Goal: Transaction & Acquisition: Purchase product/service

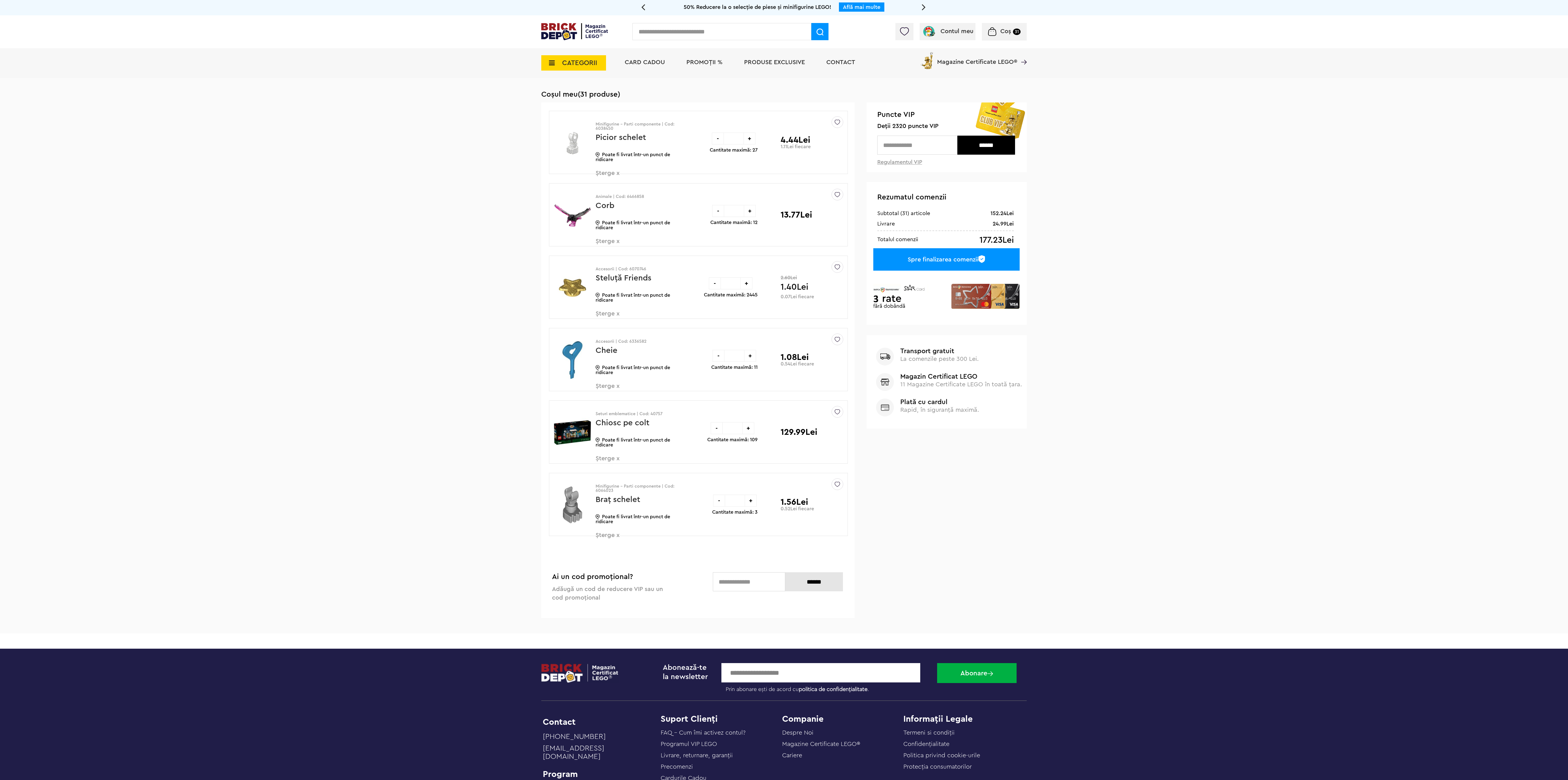
click at [567, 35] on img at bounding box center [575, 32] width 66 height 17
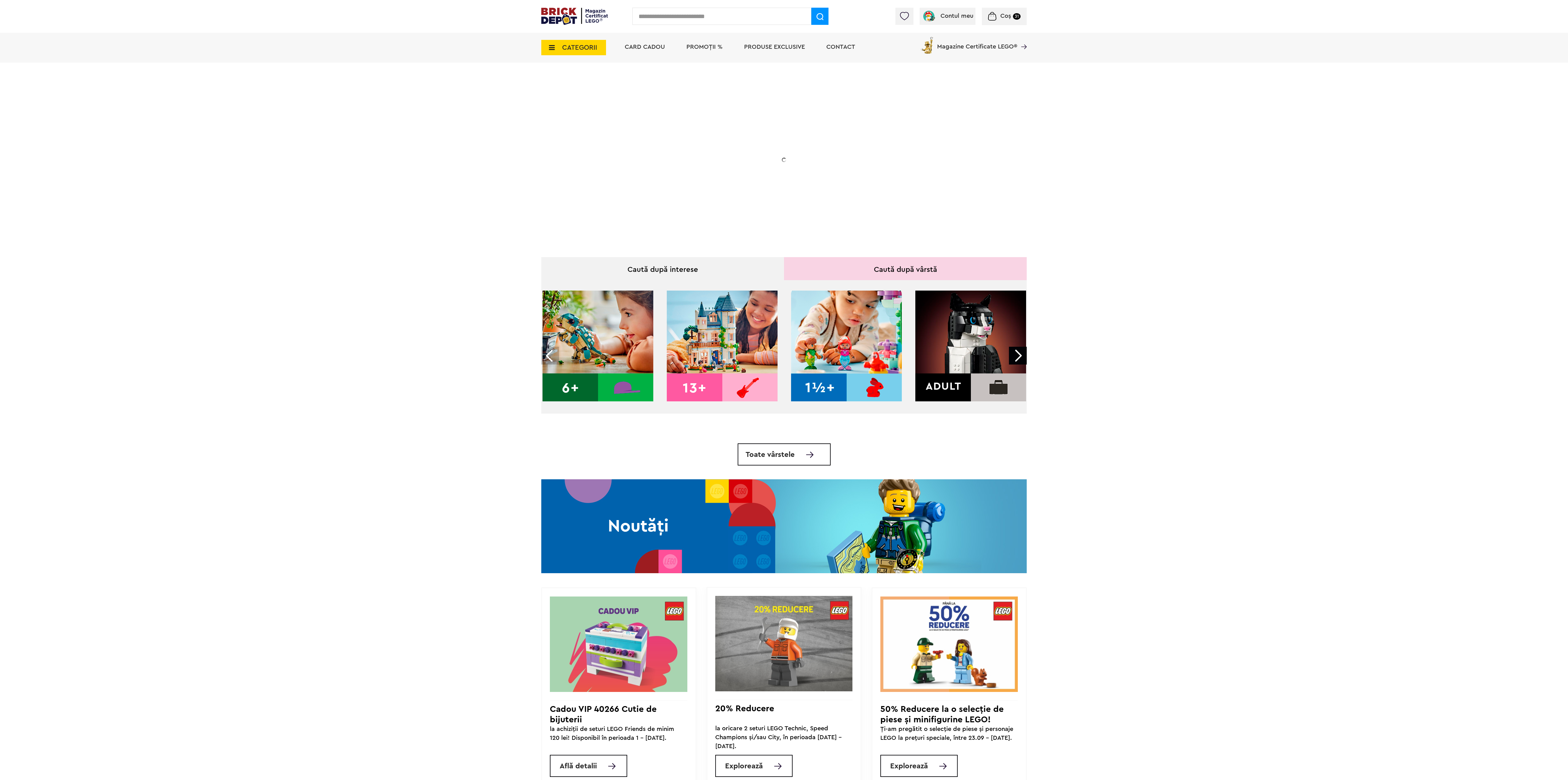
click at [572, 46] on span "CATEGORII" at bounding box center [579, 47] width 35 height 7
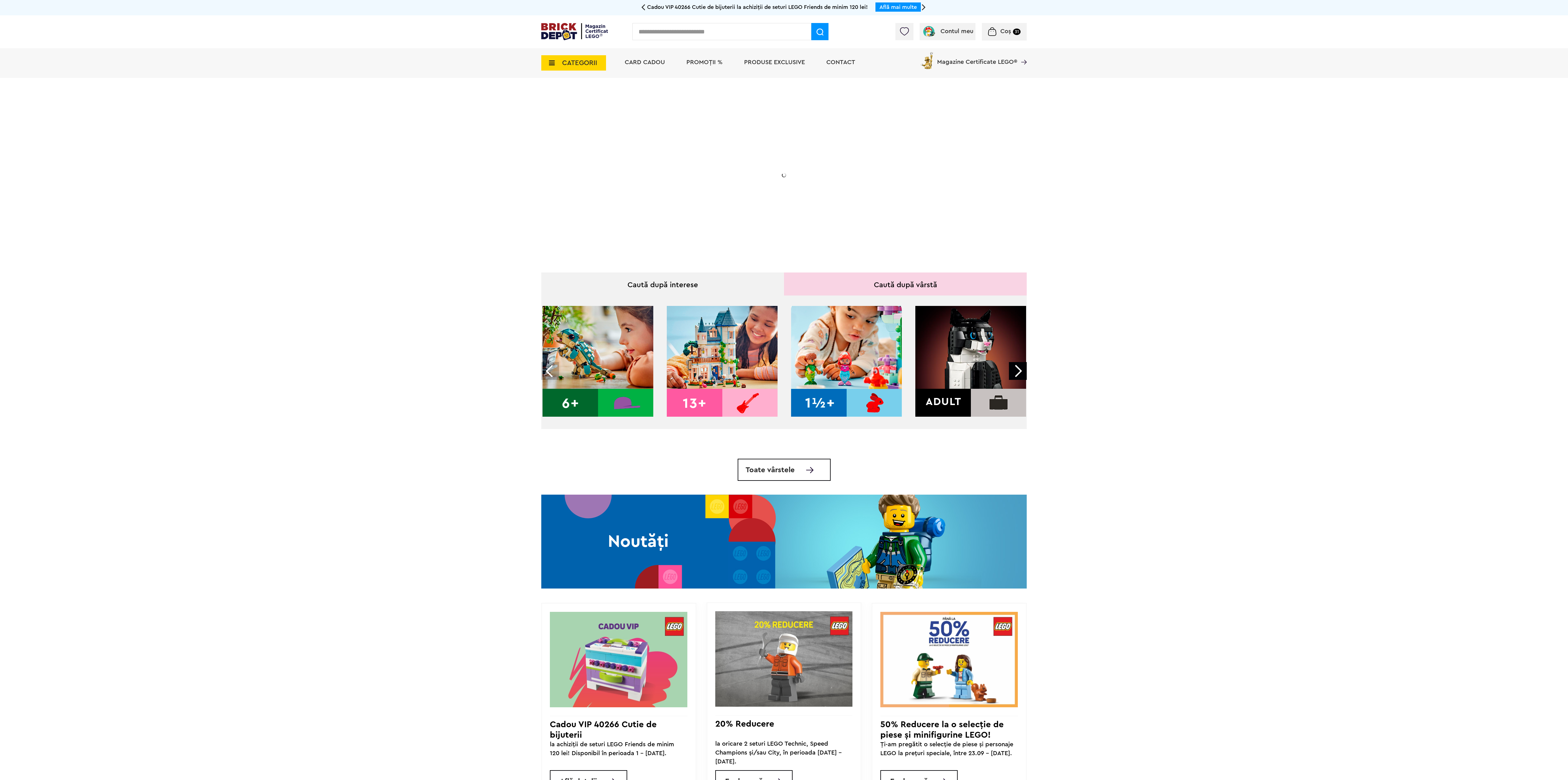
click at [585, 61] on span "CATEGORII" at bounding box center [579, 63] width 35 height 7
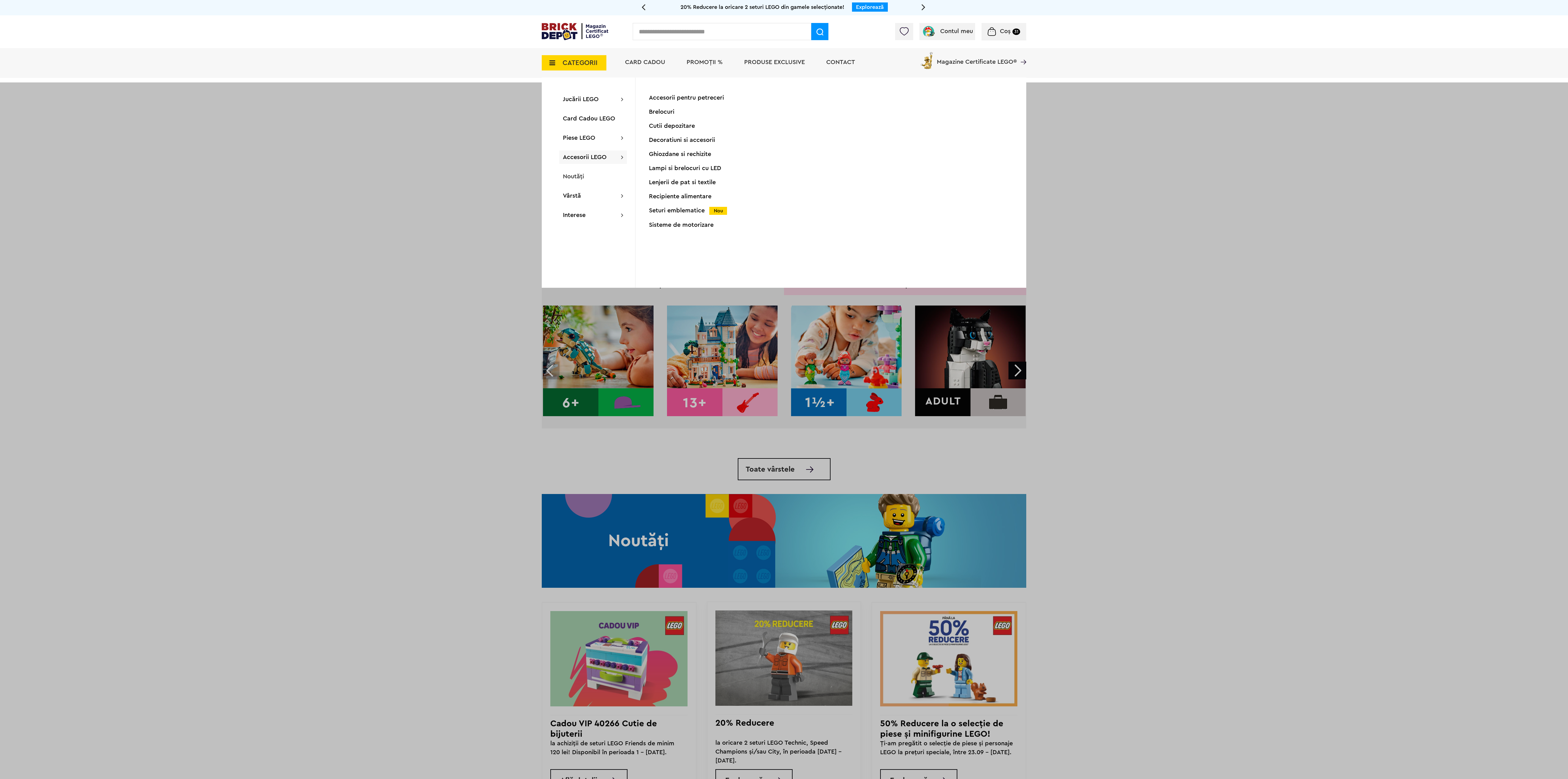
click at [681, 208] on div "Seturi emblematice Nou" at bounding box center [709, 211] width 121 height 7
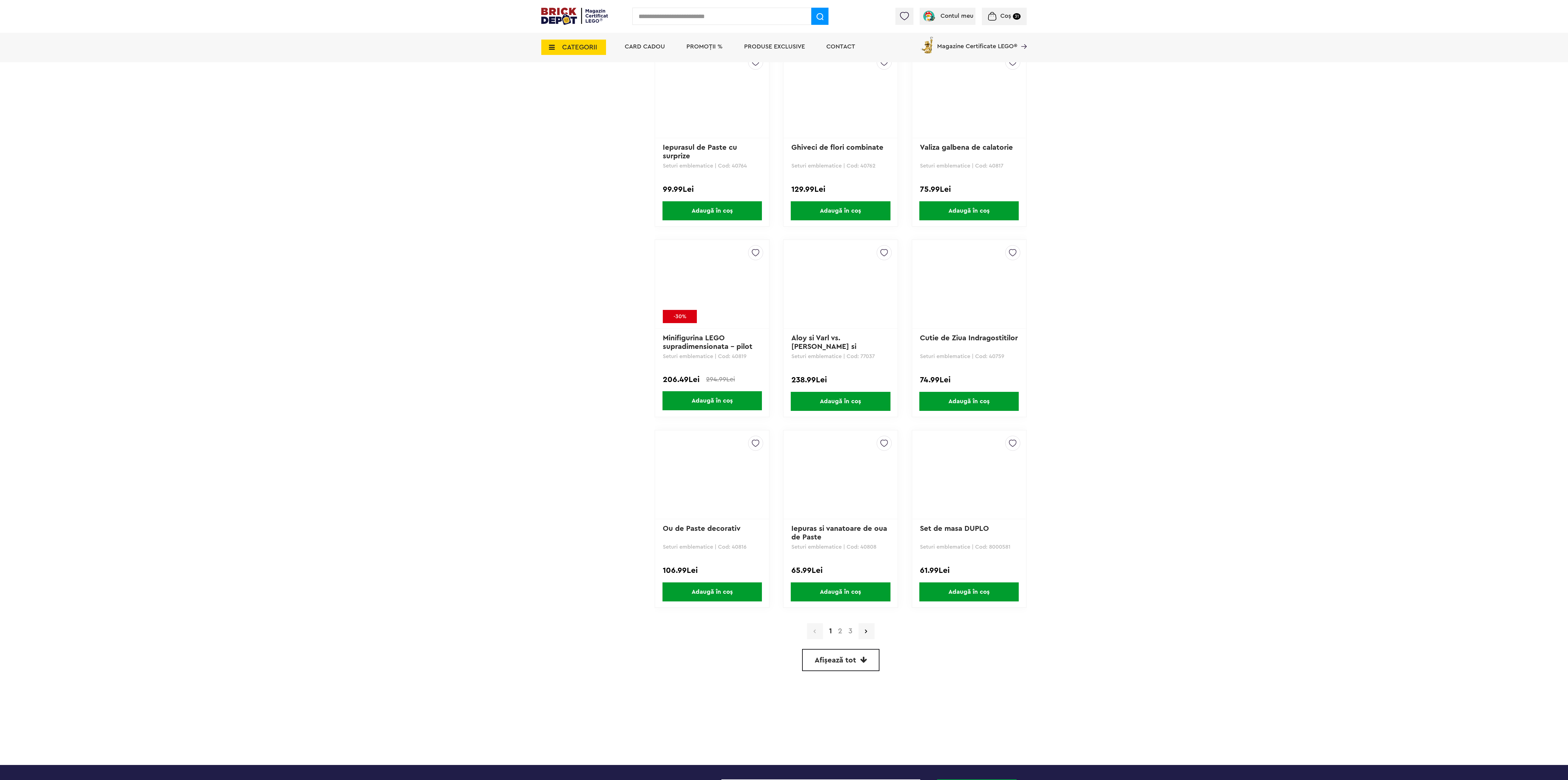
scroll to position [1350, 0]
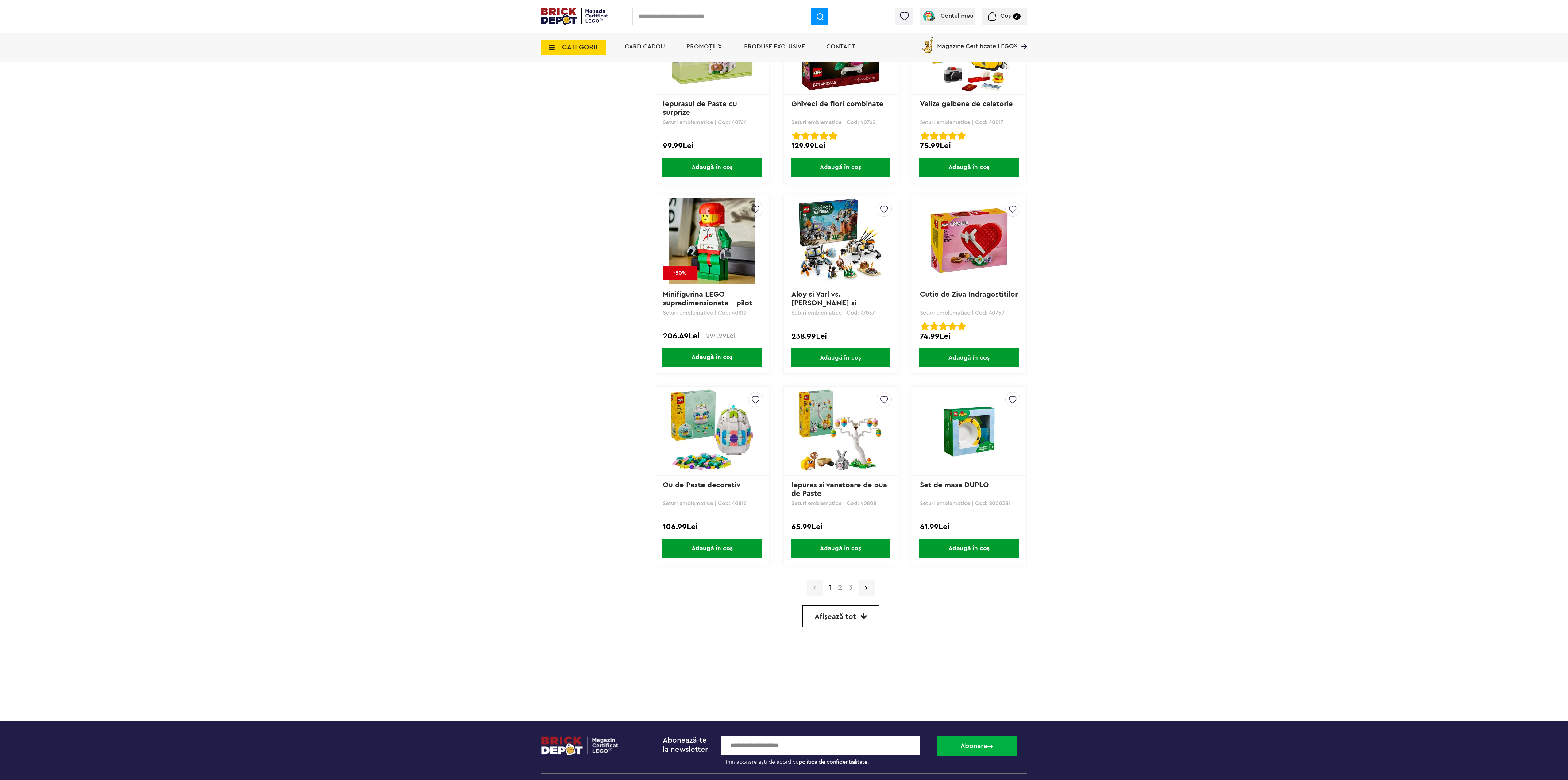
click at [838, 617] on span "Afișează tot" at bounding box center [836, 617] width 41 height 7
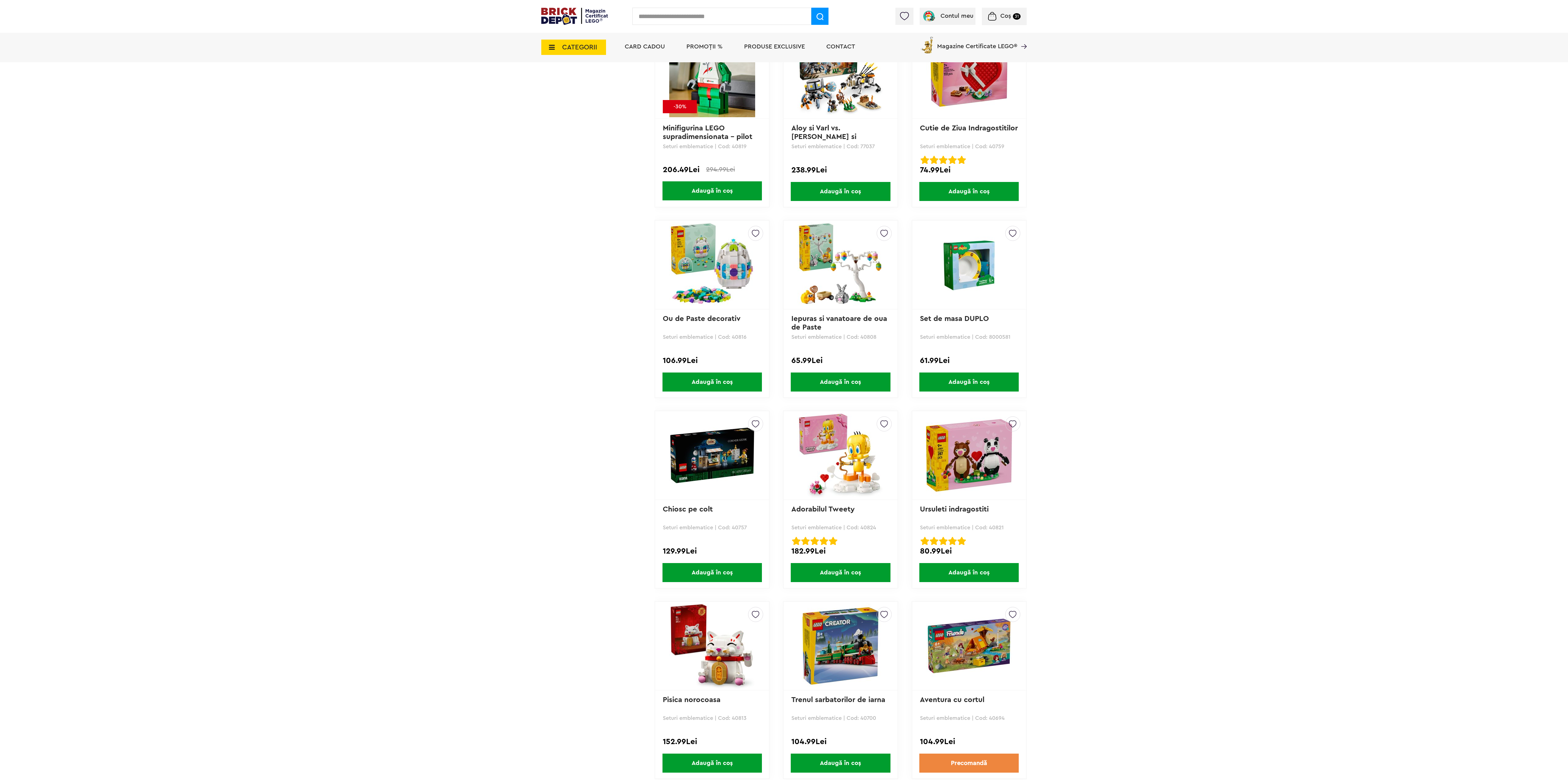
scroll to position [1595, 0]
